Goal: Transaction & Acquisition: Purchase product/service

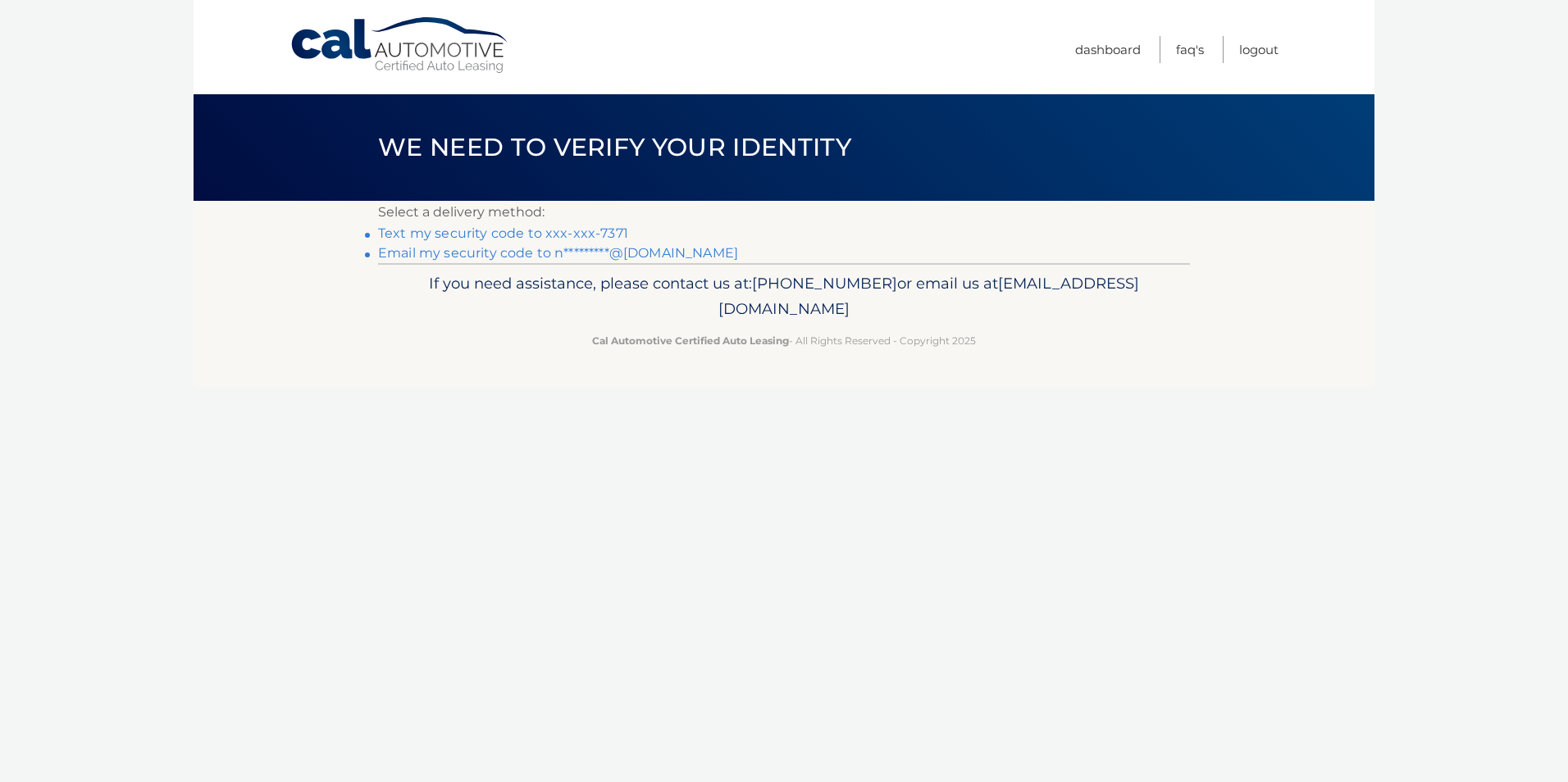
click at [586, 251] on link "Email my security code to n*********@gmail.com" at bounding box center [558, 253] width 360 height 15
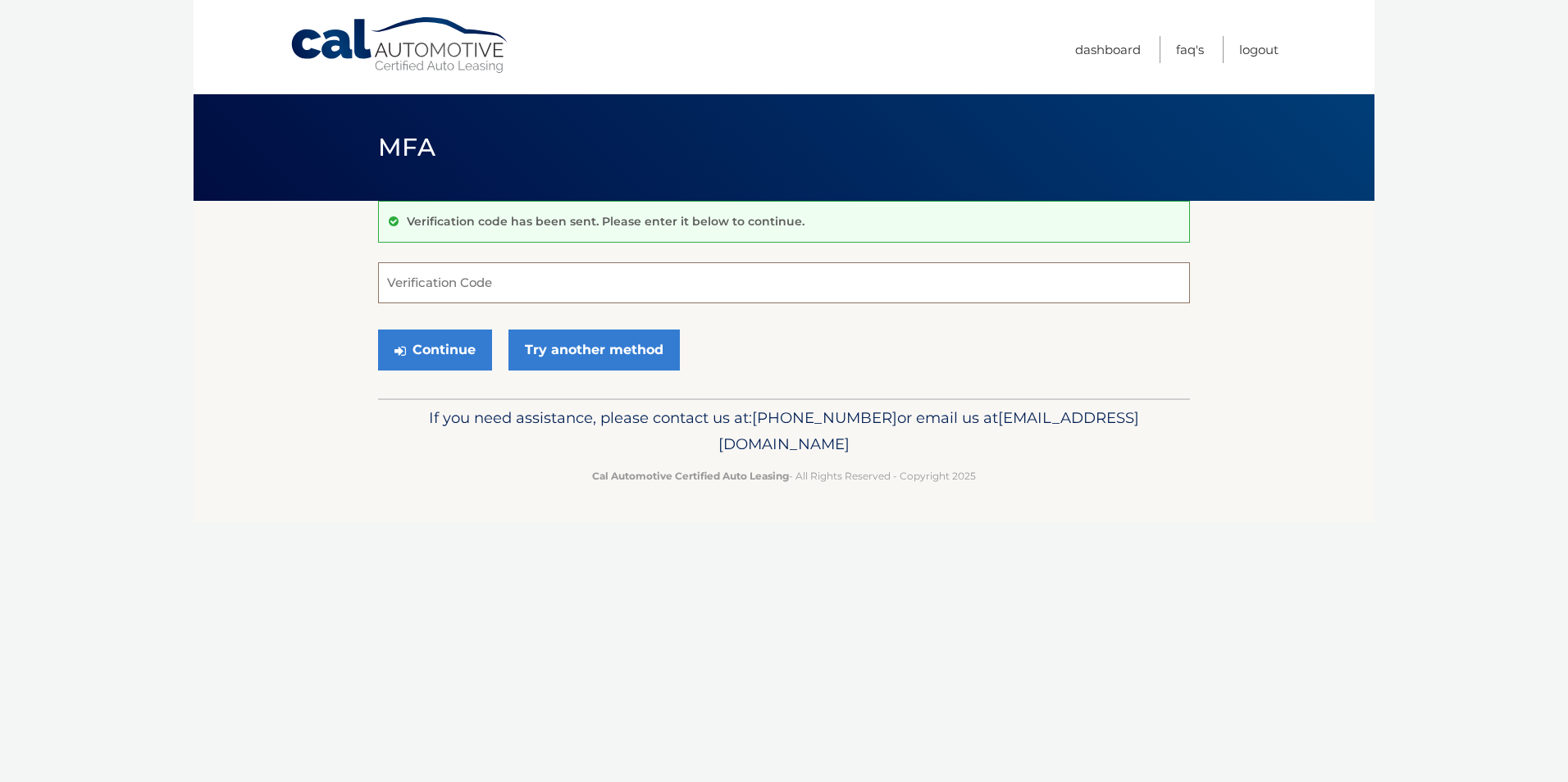
paste input "130341"
click at [423, 356] on button "Continue" at bounding box center [434, 350] width 114 height 41
click at [512, 454] on p "If you need assistance, please contact us at: 609-807-3200 or email us at Custo…" at bounding box center [784, 431] width 791 height 53
click at [468, 369] on button "Continue" at bounding box center [434, 350] width 114 height 41
drag, startPoint x: 488, startPoint y: 275, endPoint x: 0, endPoint y: 275, distance: 488.0
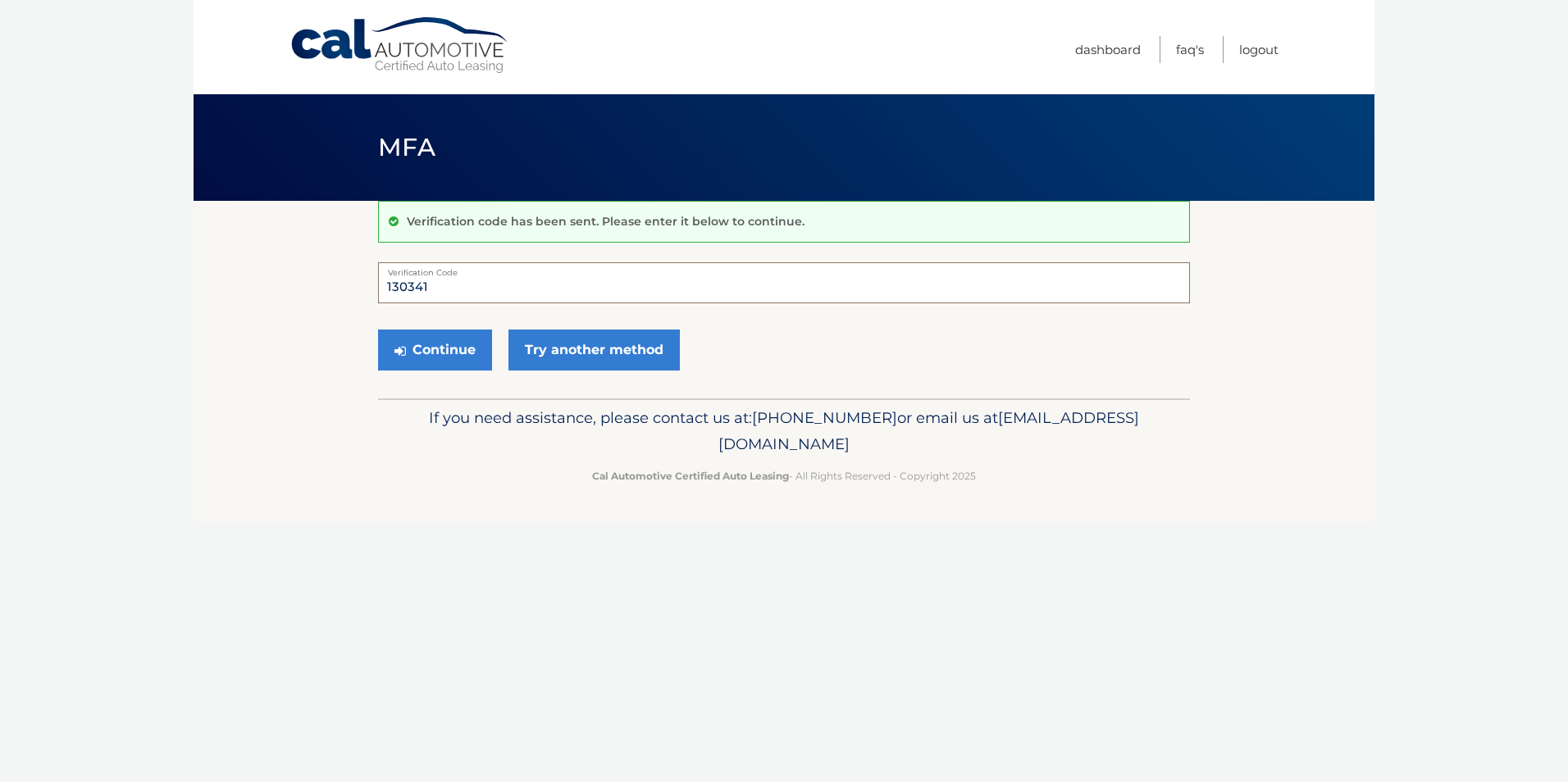
click at [0, 275] on html "Cal Automotive Menu Dashboard FAQ's Logout ×" at bounding box center [784, 391] width 1568 height 782
type input "130341"
click at [419, 356] on button "Continue" at bounding box center [434, 350] width 114 height 41
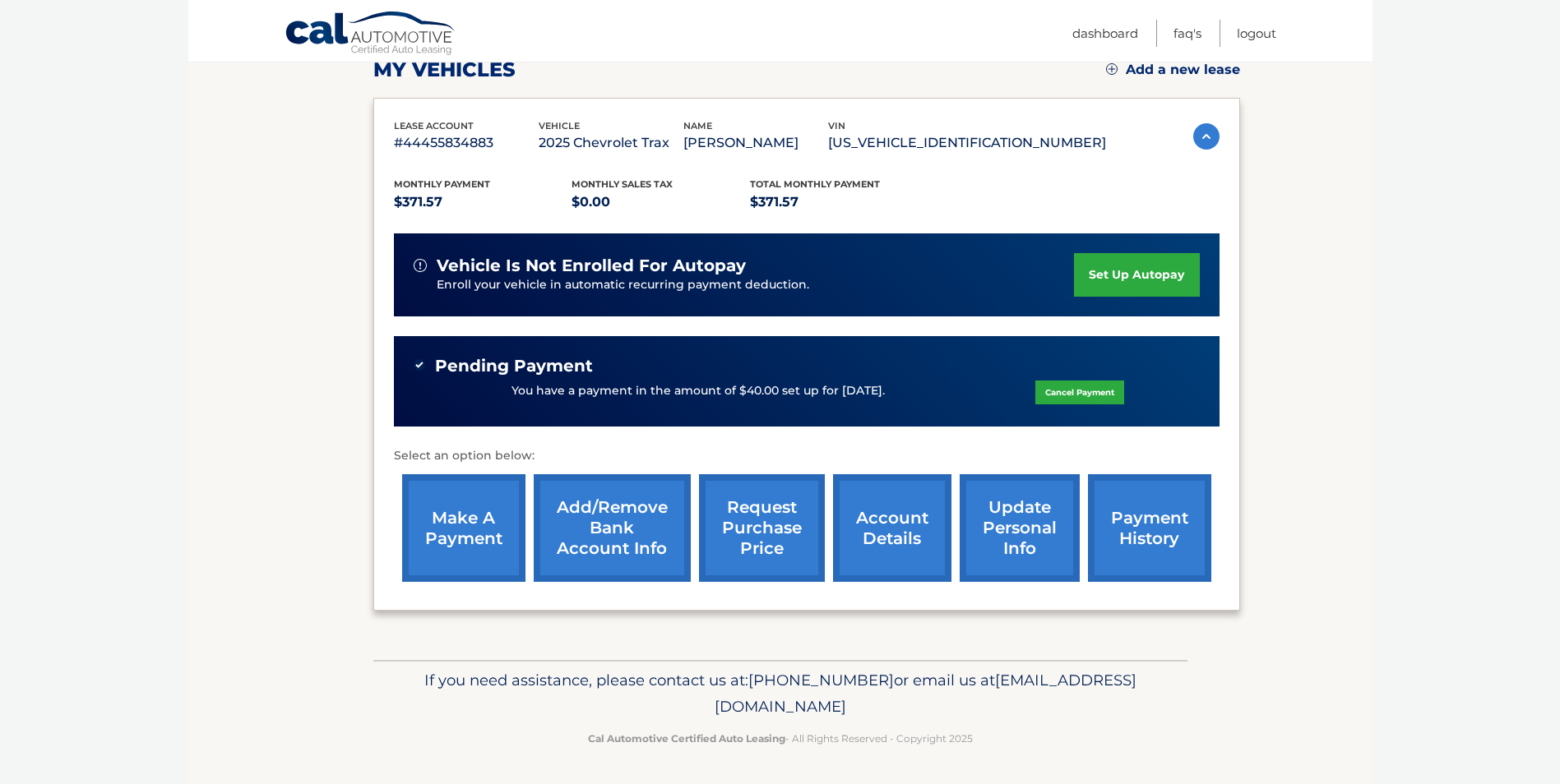
scroll to position [243, 0]
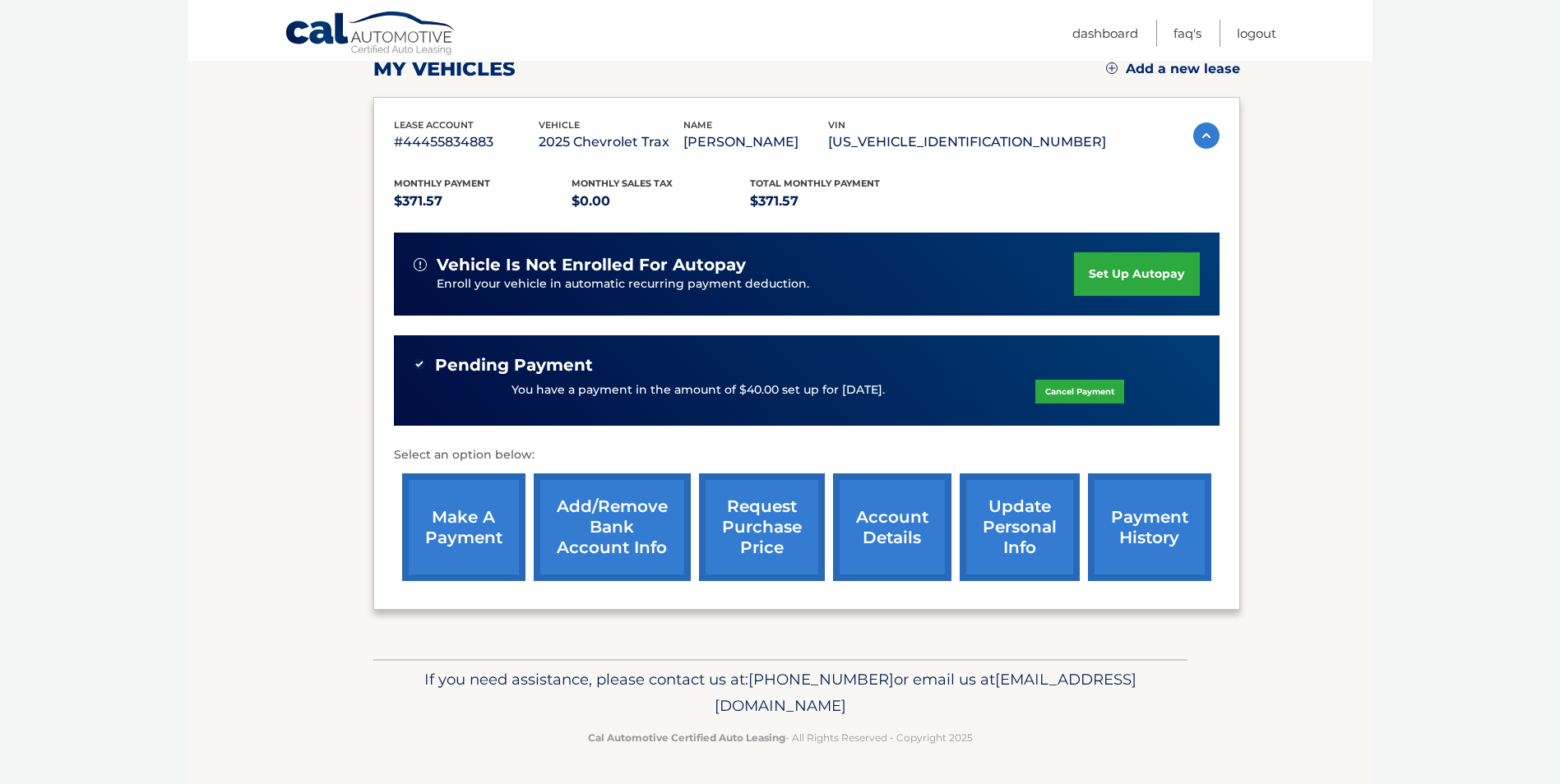
click at [456, 525] on link "make a payment" at bounding box center [463, 527] width 123 height 108
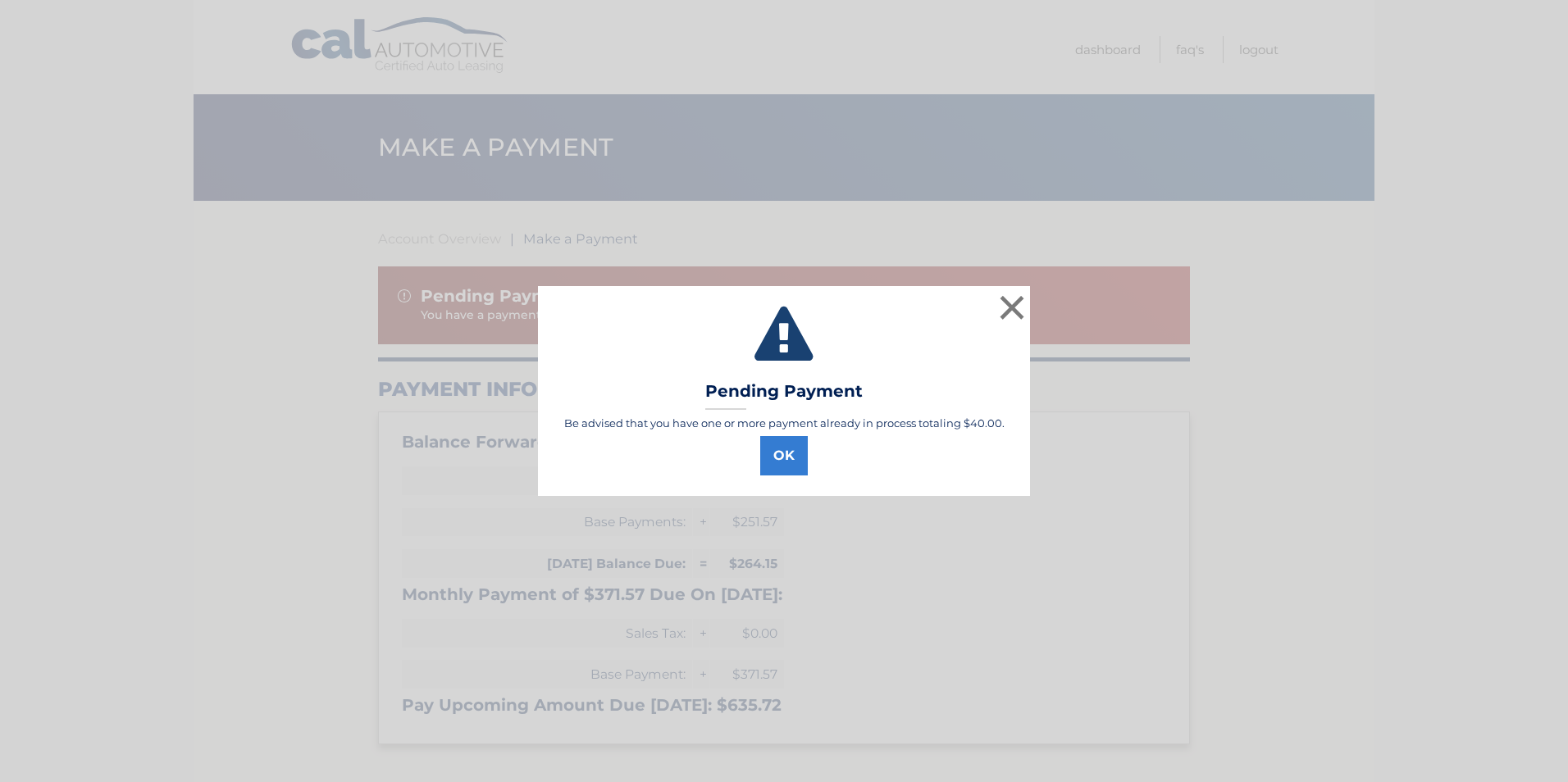
select select "M2I1ZTI1ODAtMzdhNS00YjE1LTk1N2UtNjc4MmUzYWM2NGEw"
click at [3, 498] on div "× Pending Payment Be advised that you have one or more payment already in proce…" at bounding box center [784, 391] width 1568 height 782
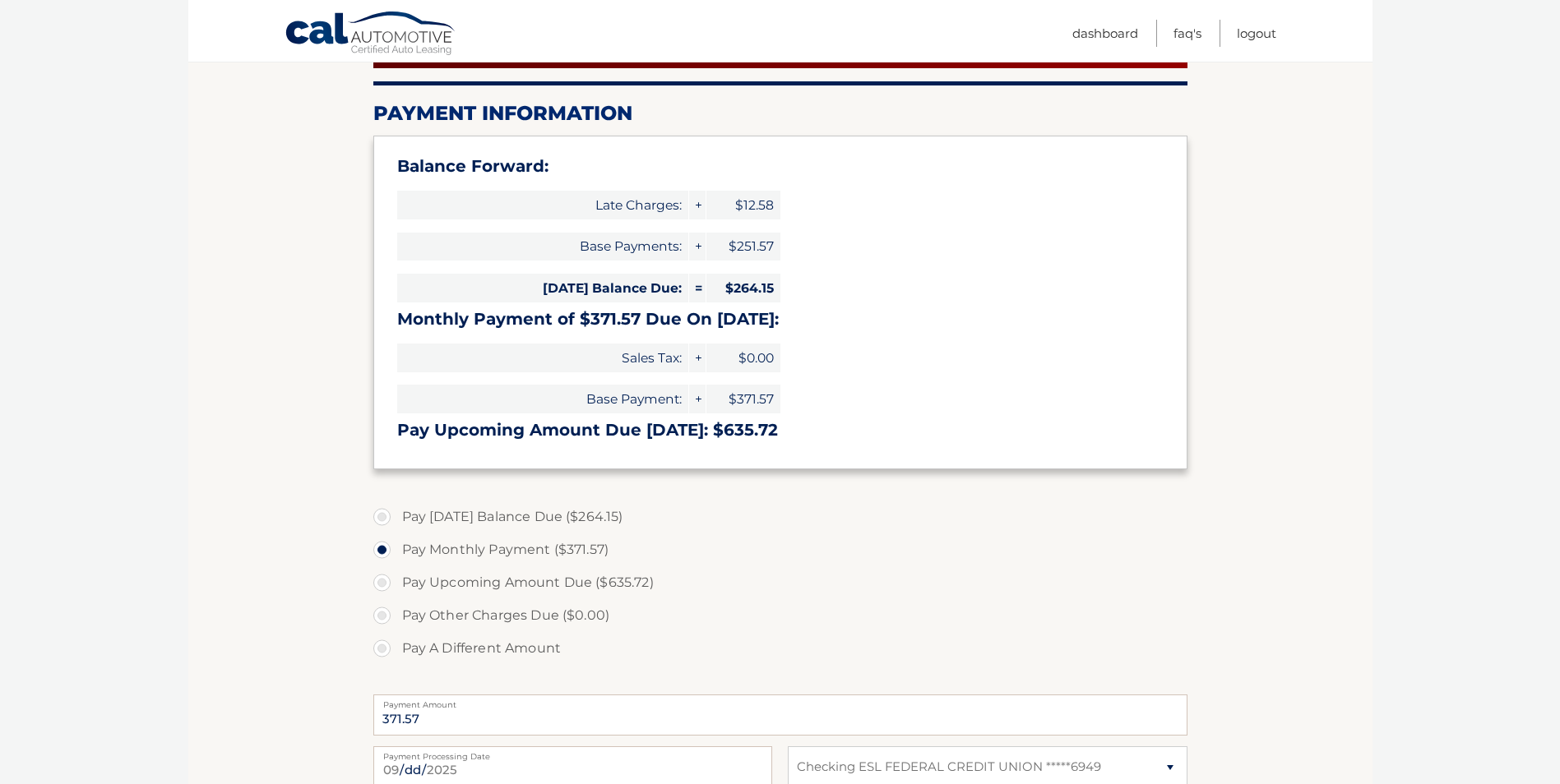
scroll to position [493, 0]
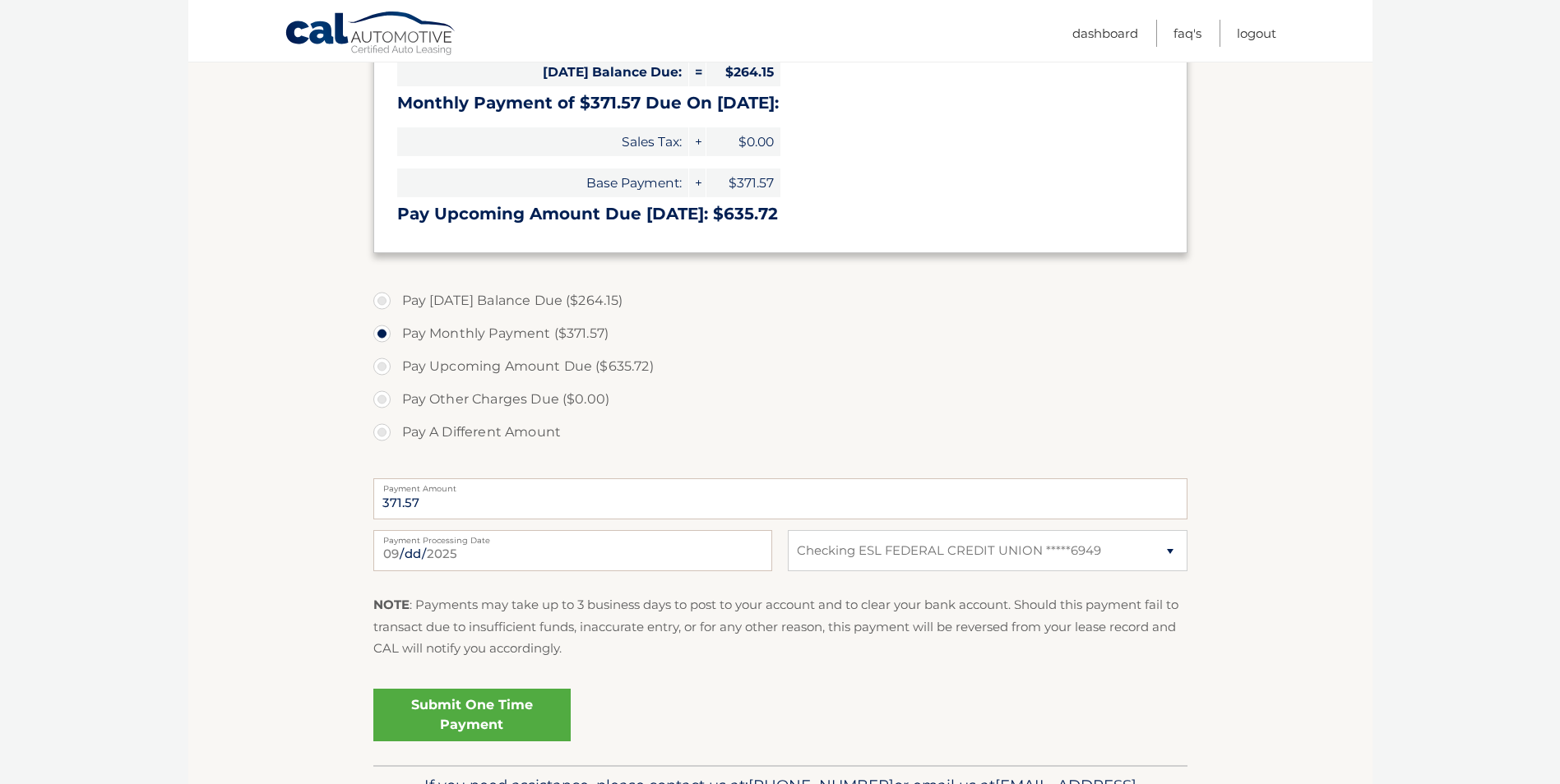
click at [466, 429] on label "Pay A Different Amount" at bounding box center [780, 432] width 814 height 33
click at [396, 429] on input "Pay A Different Amount" at bounding box center [387, 429] width 16 height 26
radio input "true"
click at [771, 509] on input "Payment Amount" at bounding box center [780, 499] width 814 height 41
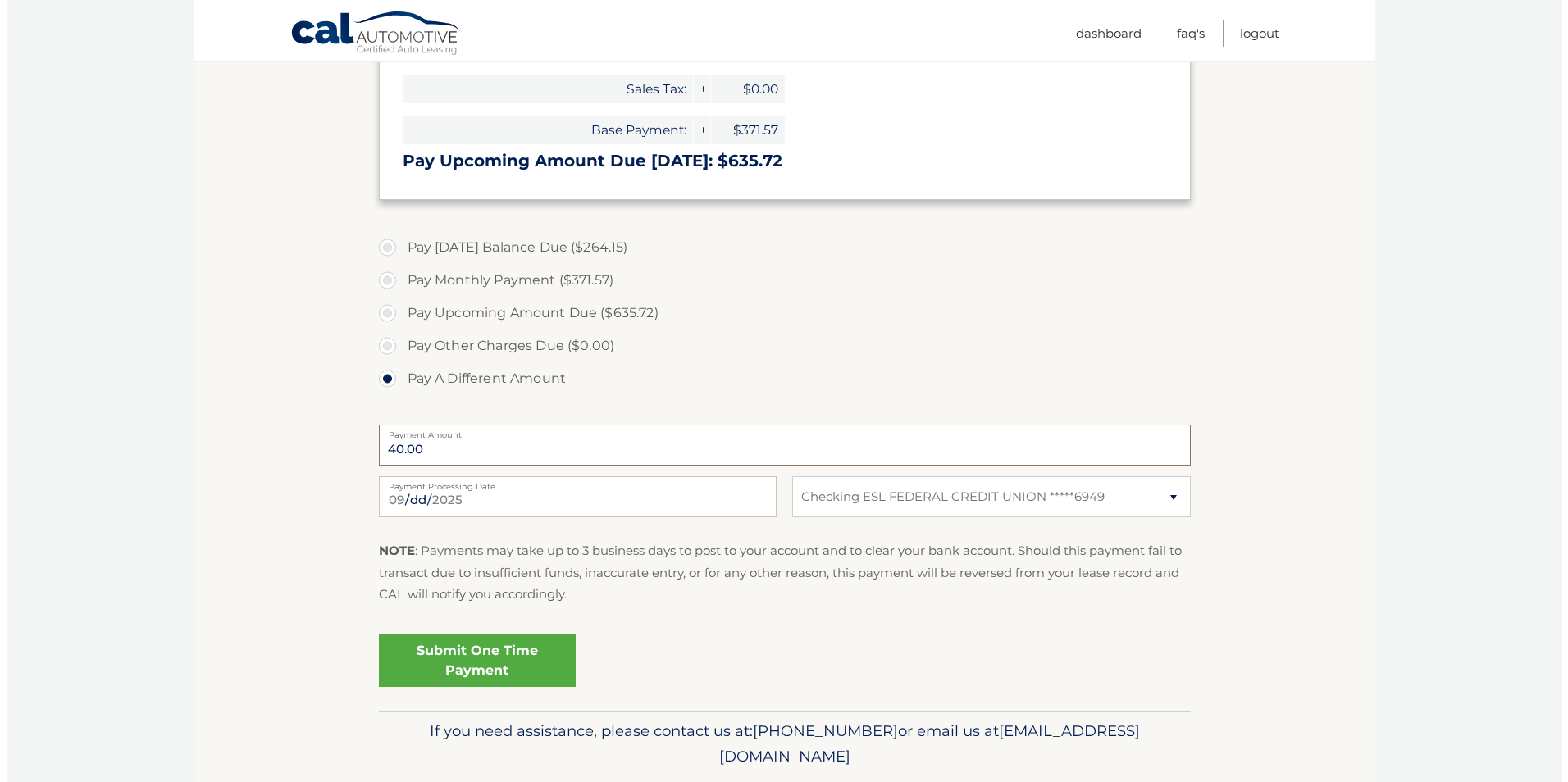
scroll to position [598, 0]
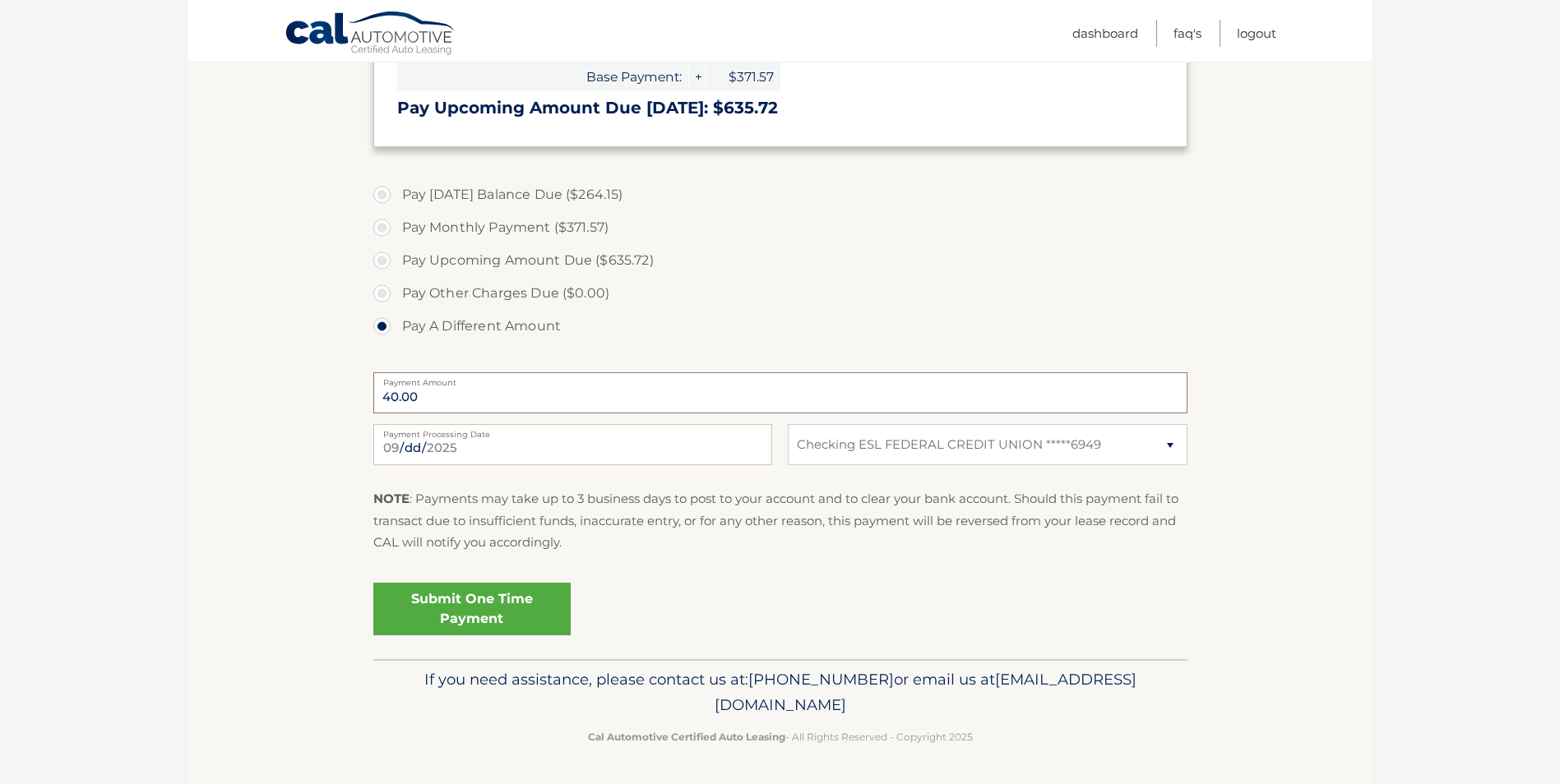
type input "40.00"
click at [515, 596] on link "Submit One Time Payment" at bounding box center [471, 609] width 197 height 53
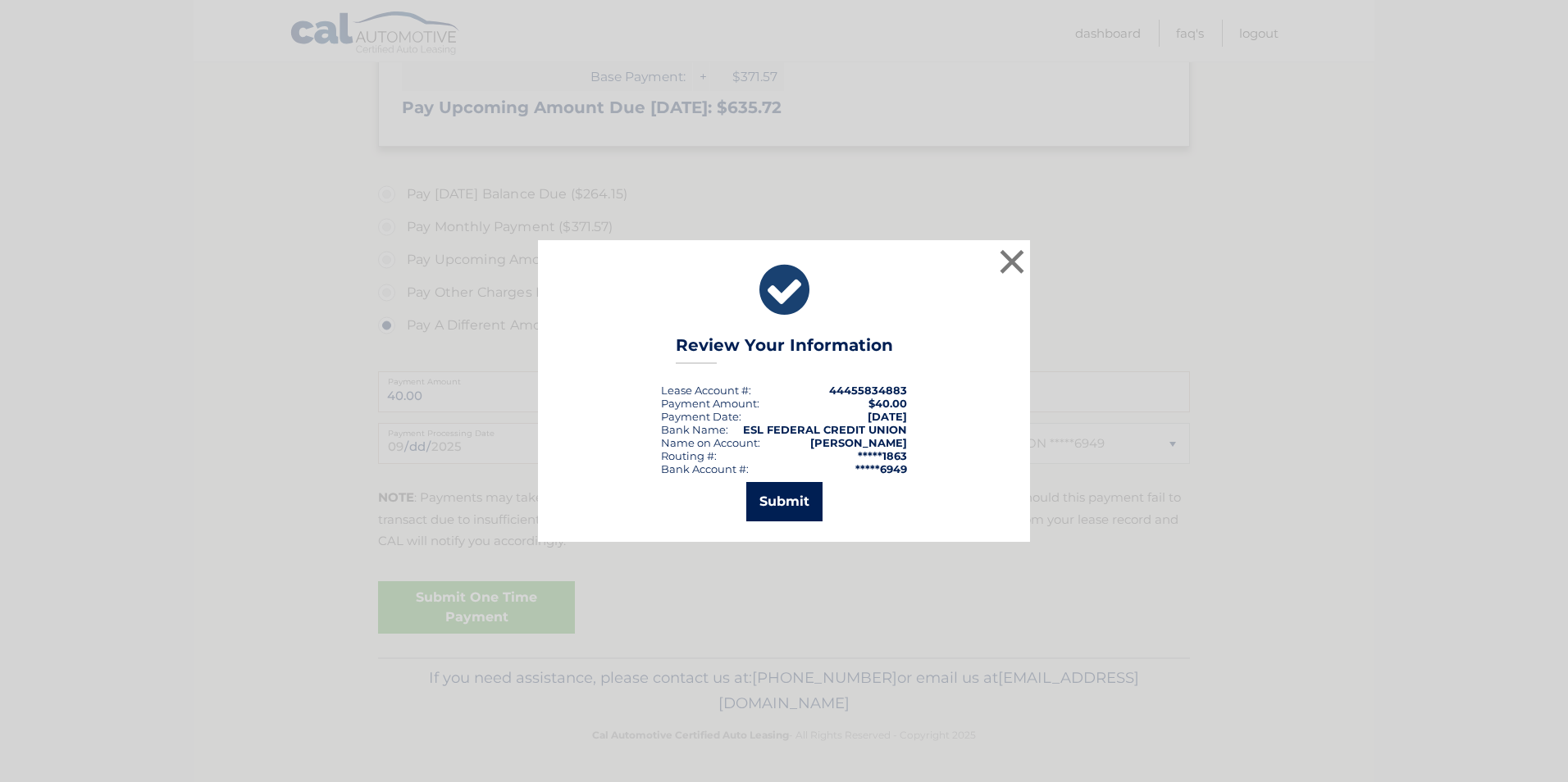
click at [778, 517] on button "Submit" at bounding box center [785, 501] width 77 height 39
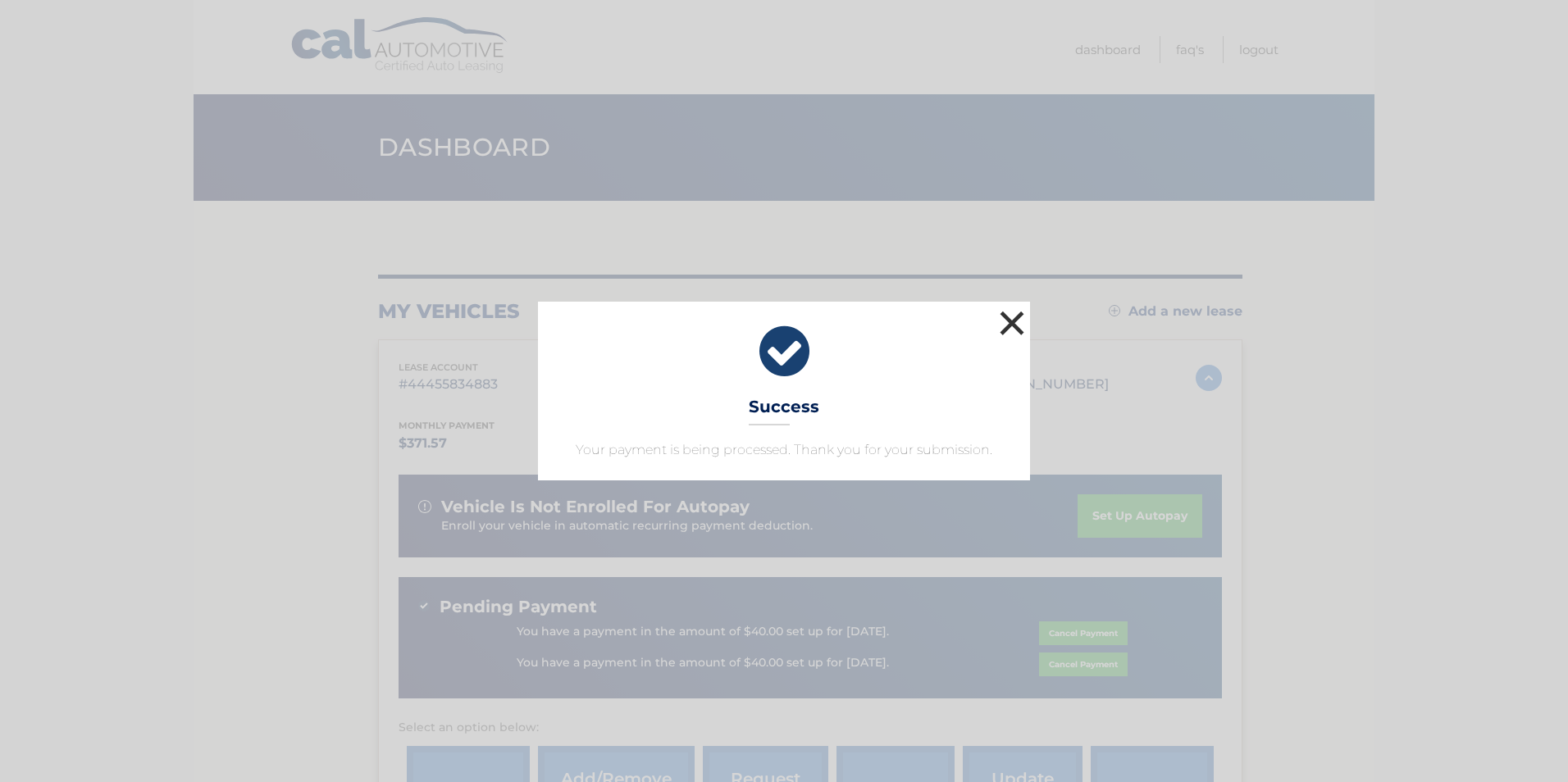
click at [1003, 322] on button "×" at bounding box center [1012, 323] width 33 height 33
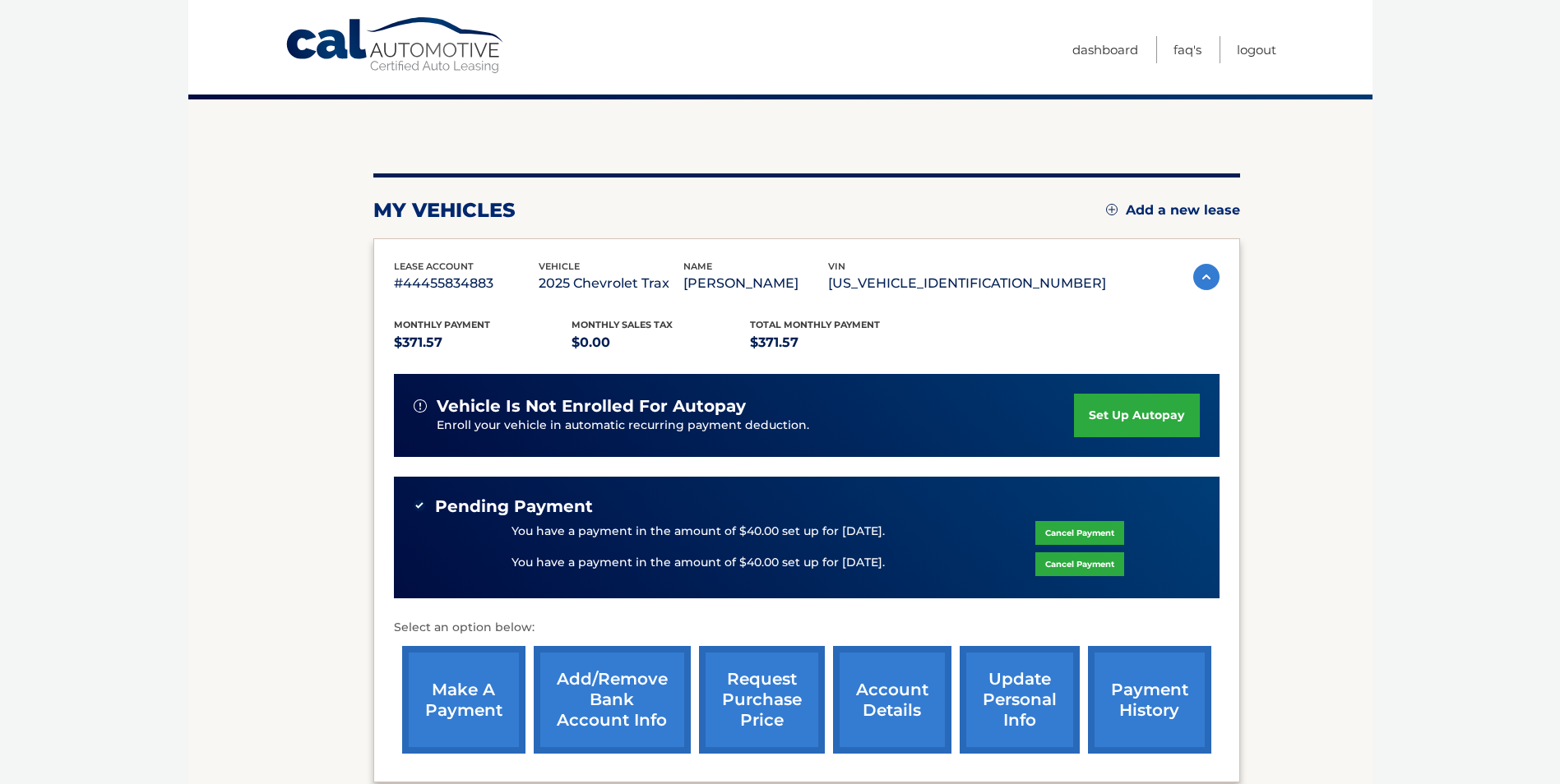
scroll to position [275, 0]
